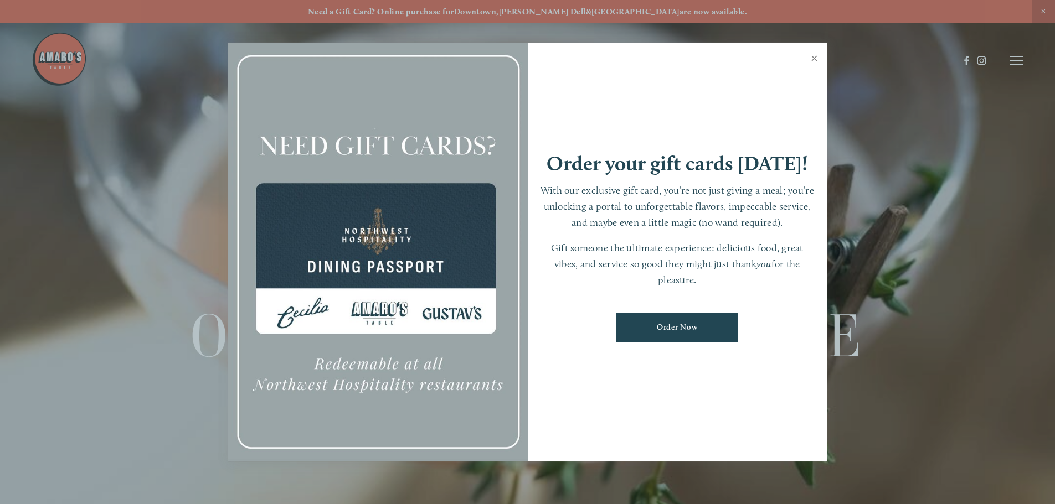
click at [813, 53] on link "Close" at bounding box center [814, 59] width 22 height 31
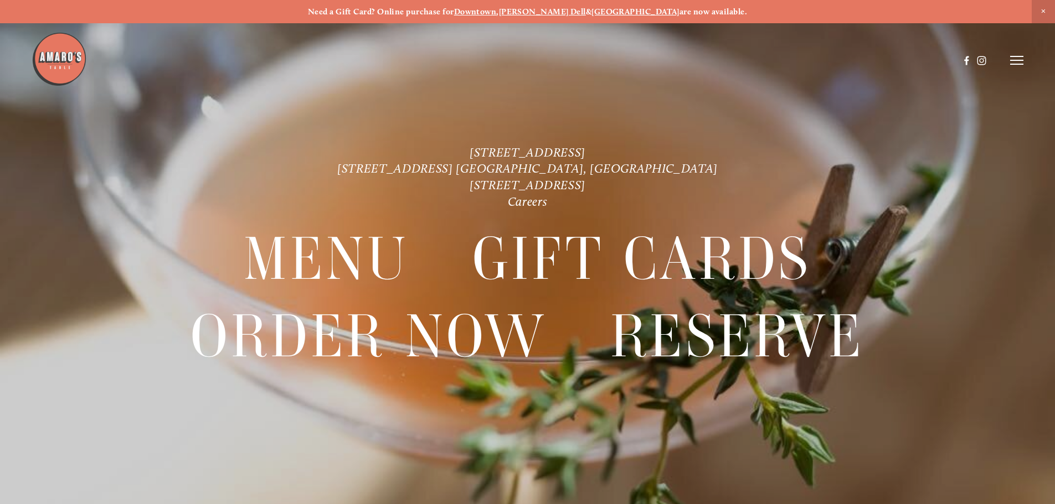
click at [564, 7] on strong "[PERSON_NAME] Dell" at bounding box center [542, 12] width 87 height 10
click at [559, 162] on link "[STREET_ADDRESS] [GEOGRAPHIC_DATA], [GEOGRAPHIC_DATA]" at bounding box center [527, 168] width 380 height 15
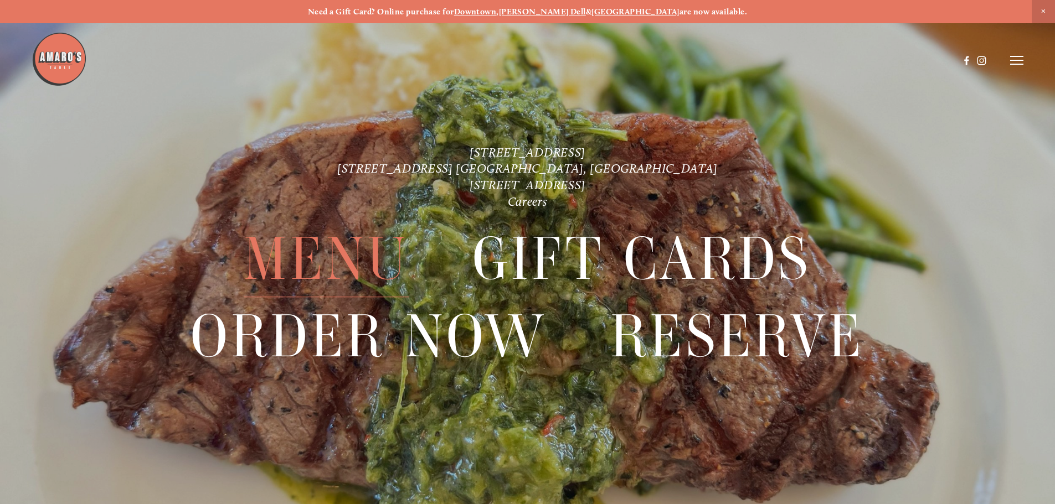
click at [339, 269] on span "Menu" at bounding box center [326, 259] width 165 height 76
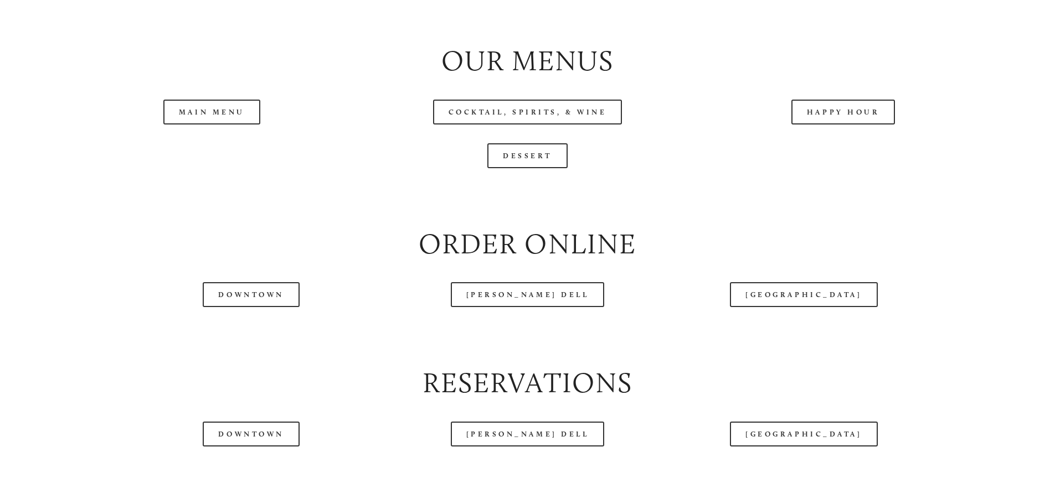
scroll to position [1273, 0]
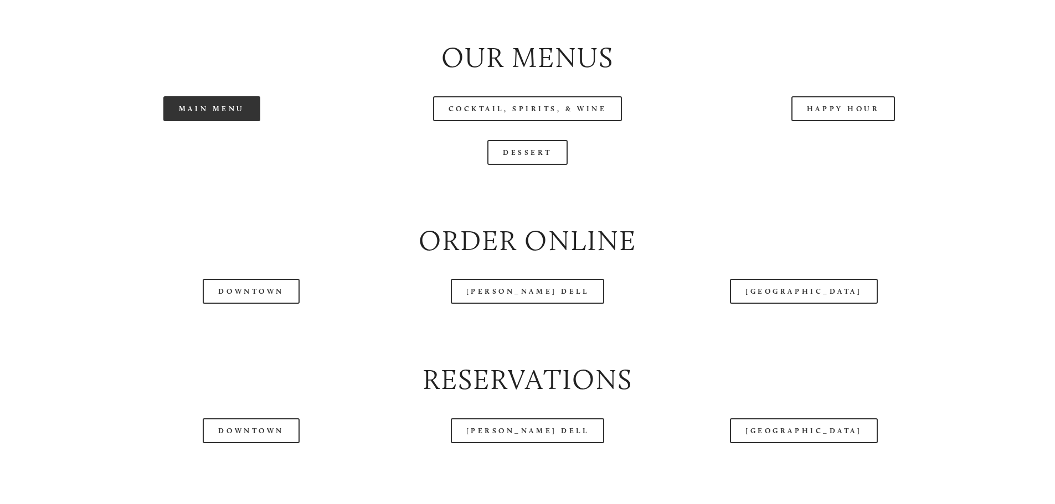
click at [202, 121] on link "Main Menu" at bounding box center [211, 108] width 97 height 25
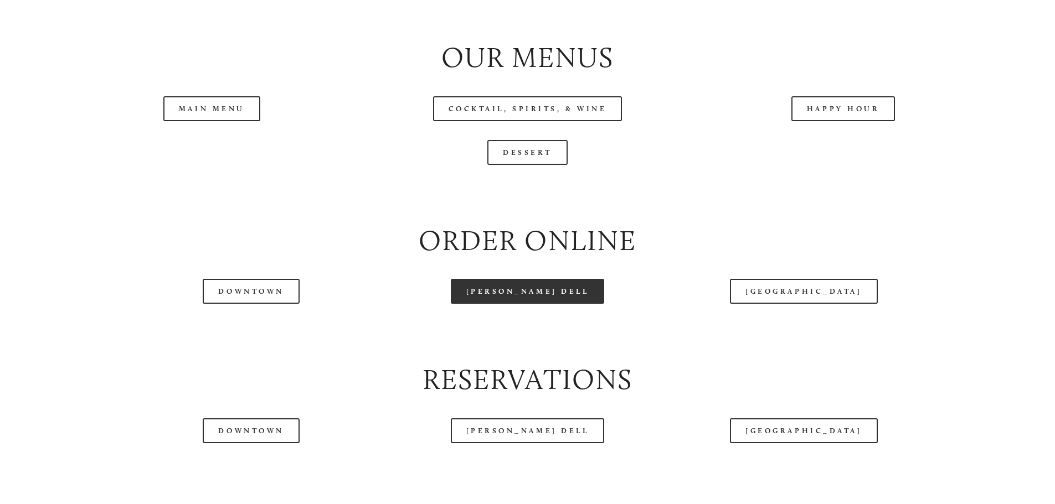
click at [512, 304] on link "[PERSON_NAME] Dell" at bounding box center [528, 291] width 154 height 25
